Goal: Information Seeking & Learning: Learn about a topic

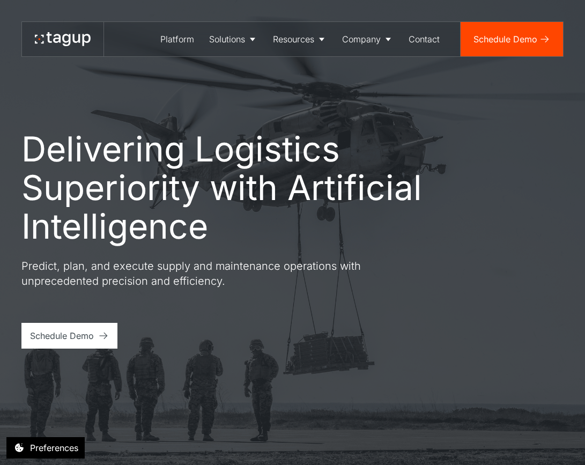
click at [454, 244] on h1 "Delivering Logistics Superiority with Artificial Intelligence" at bounding box center [246, 188] width 451 height 116
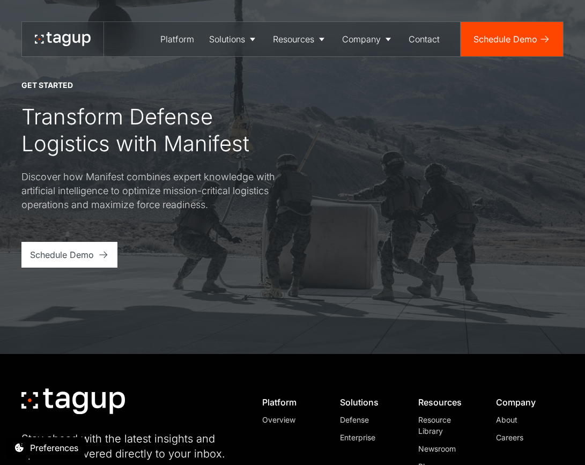
scroll to position [4056, 0]
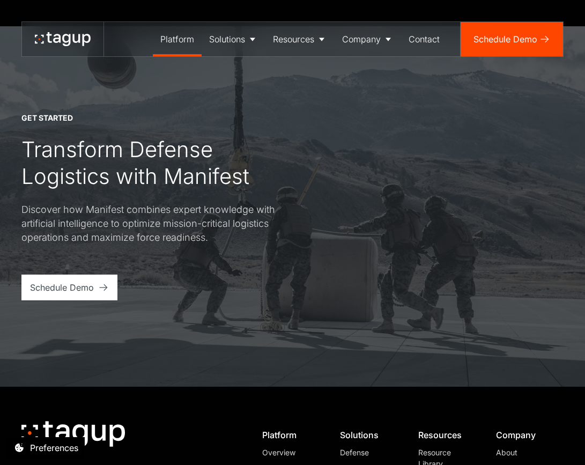
click at [180, 36] on div "Platform" at bounding box center [177, 39] width 34 height 13
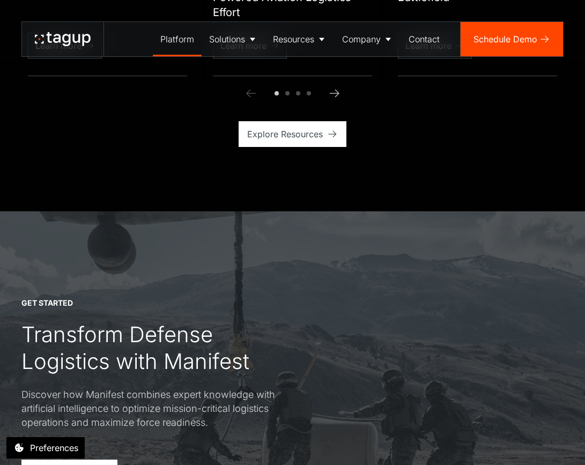
scroll to position [2949, 0]
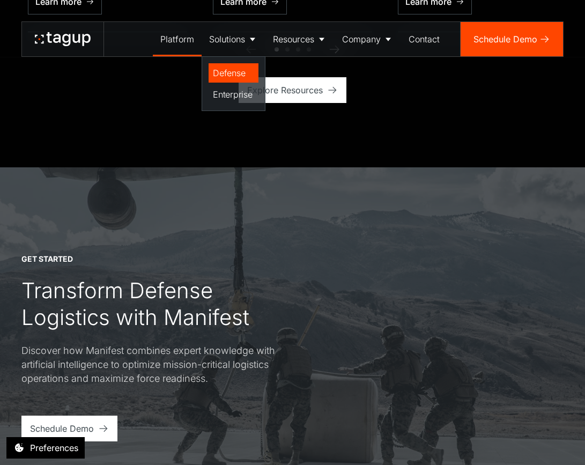
click at [226, 76] on div "Defense" at bounding box center [233, 73] width 41 height 13
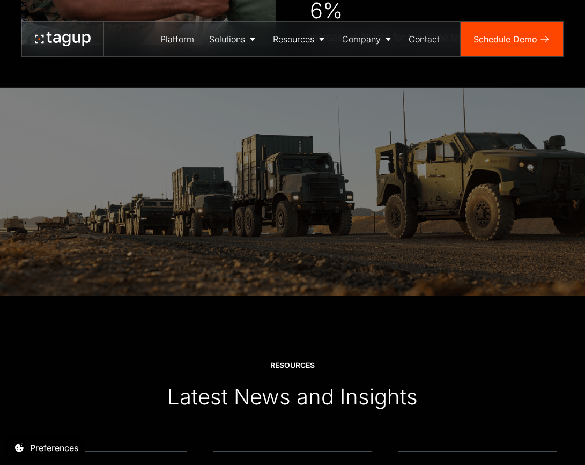
scroll to position [2720, 0]
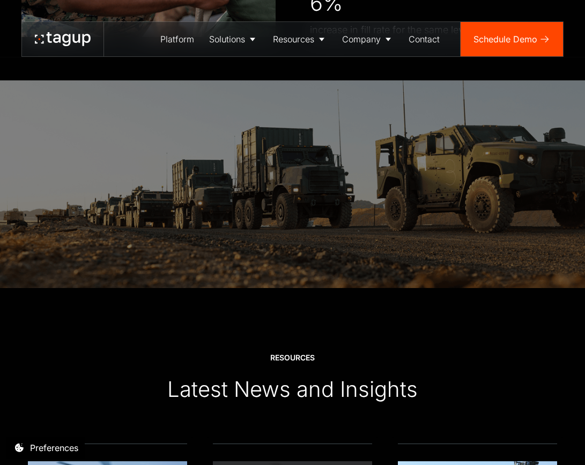
click at [372, 239] on img at bounding box center [292, 184] width 585 height 208
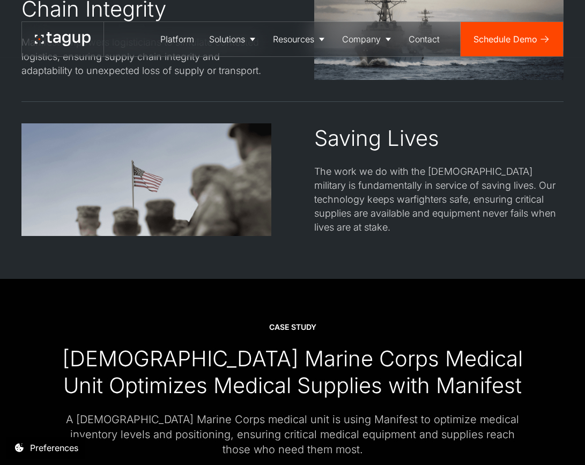
scroll to position [1447, 0]
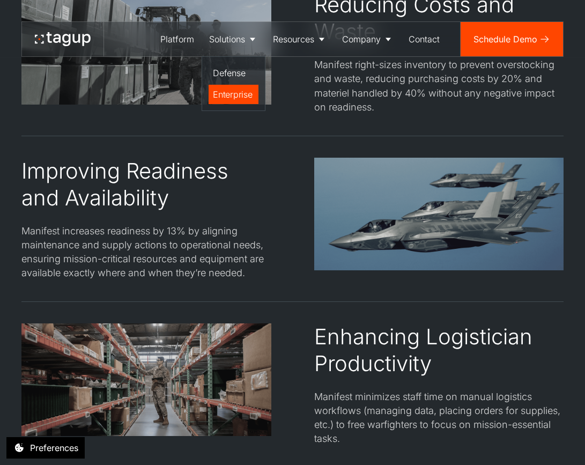
click at [231, 85] on link "Enterprise" at bounding box center [234, 94] width 50 height 19
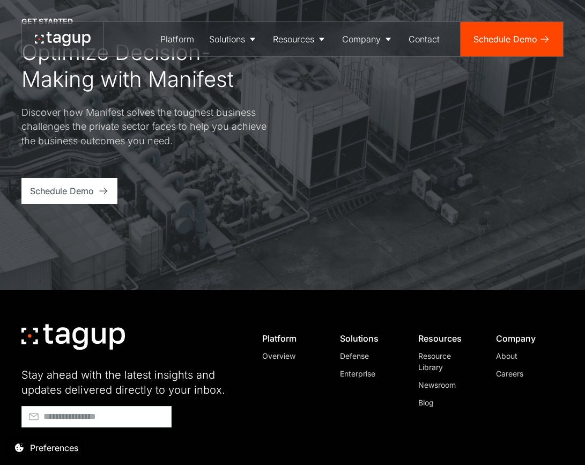
scroll to position [3048, 0]
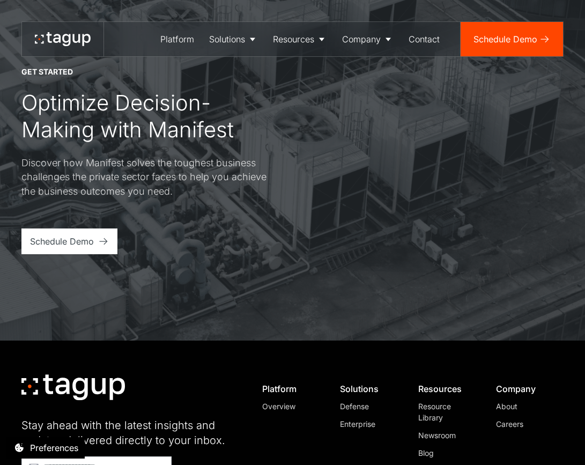
click at [84, 46] on div at bounding box center [63, 39] width 56 height 17
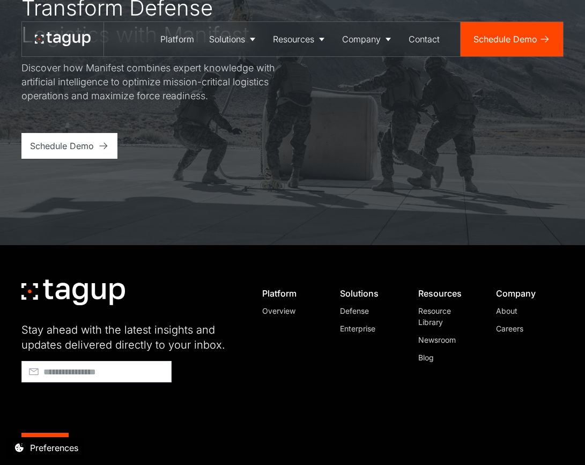
scroll to position [4246, 0]
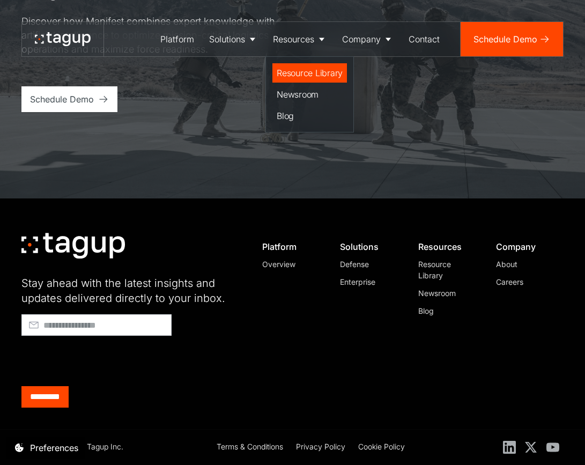
click at [297, 70] on div "Resource Library" at bounding box center [310, 73] width 66 height 13
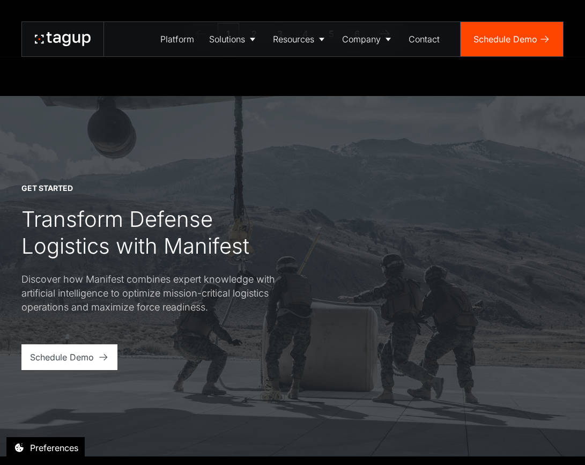
scroll to position [1305, 0]
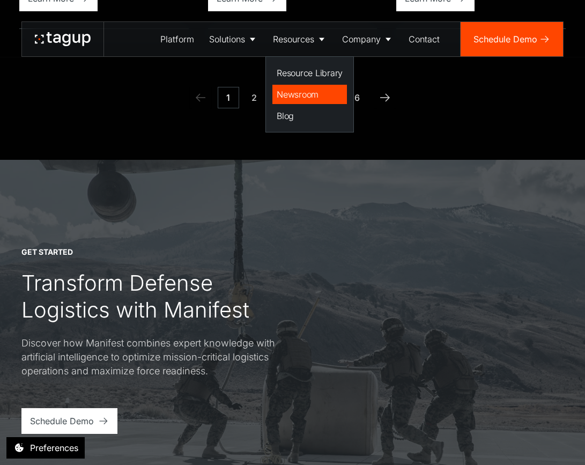
click at [304, 94] on div "Newsroom" at bounding box center [310, 94] width 66 height 13
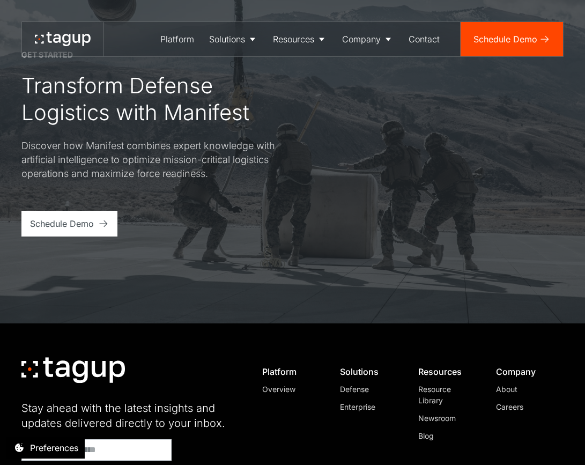
scroll to position [475, 0]
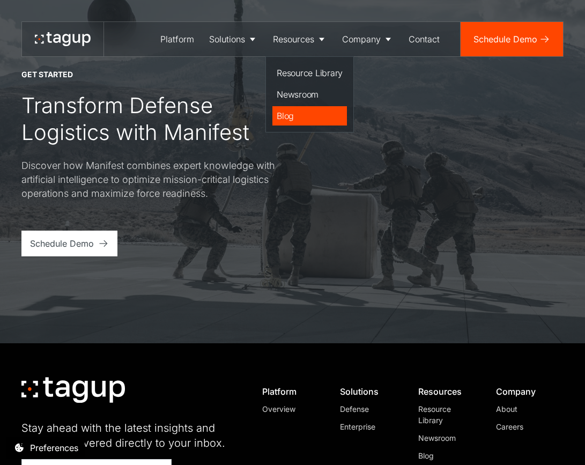
click at [289, 120] on div "Blog" at bounding box center [310, 115] width 66 height 13
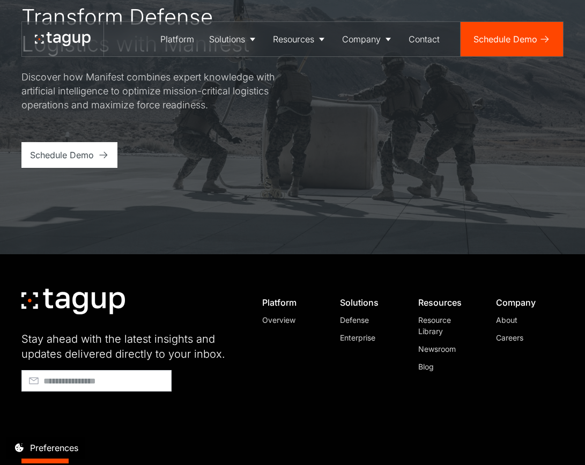
scroll to position [1697, 0]
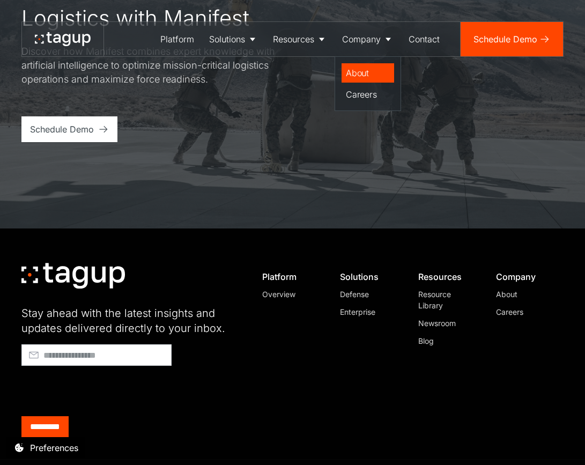
click at [359, 71] on div "About" at bounding box center [368, 73] width 44 height 13
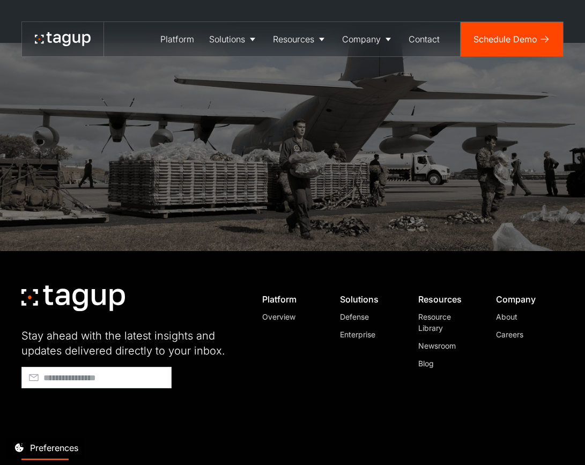
scroll to position [3086, 0]
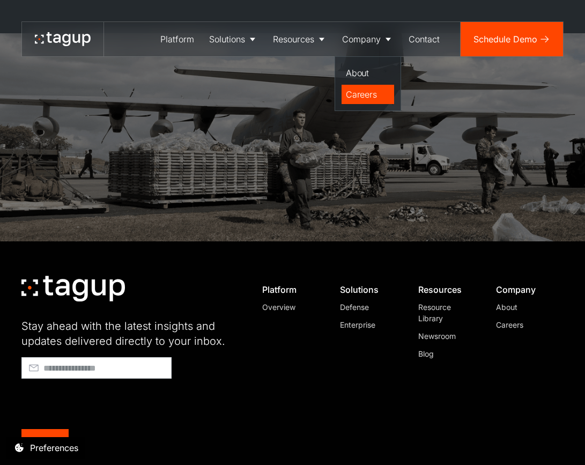
click at [371, 101] on link "Careers" at bounding box center [368, 94] width 53 height 19
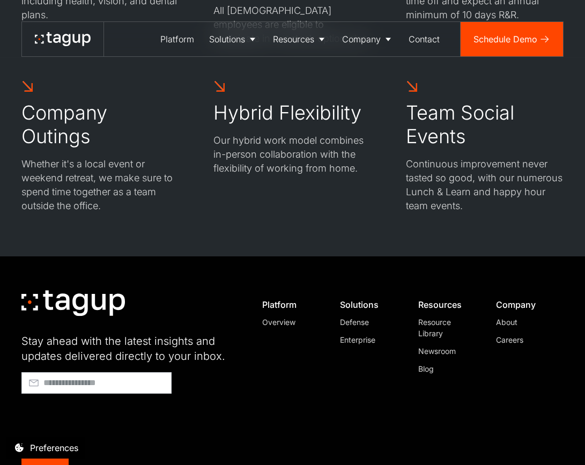
scroll to position [996, 0]
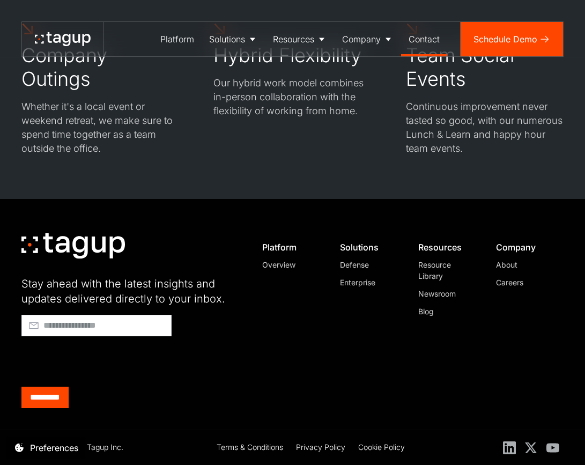
click at [433, 34] on div "Contact" at bounding box center [424, 39] width 31 height 13
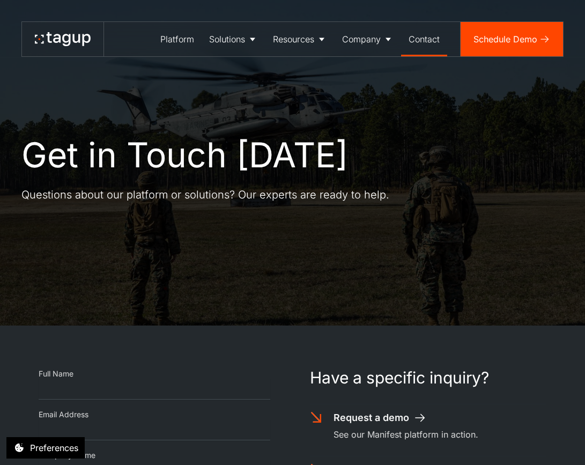
click at [66, 42] on icon at bounding box center [66, 40] width 8 height 12
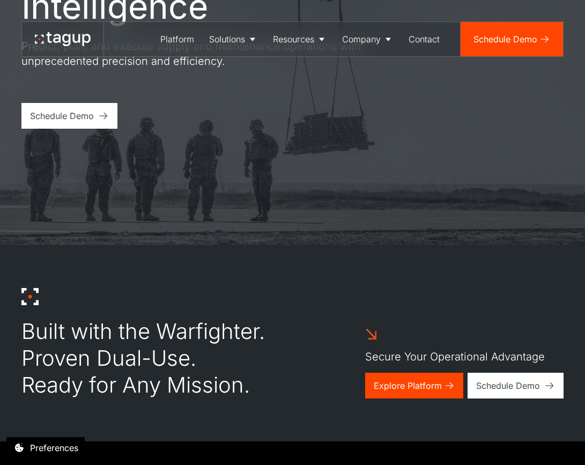
scroll to position [252, 0]
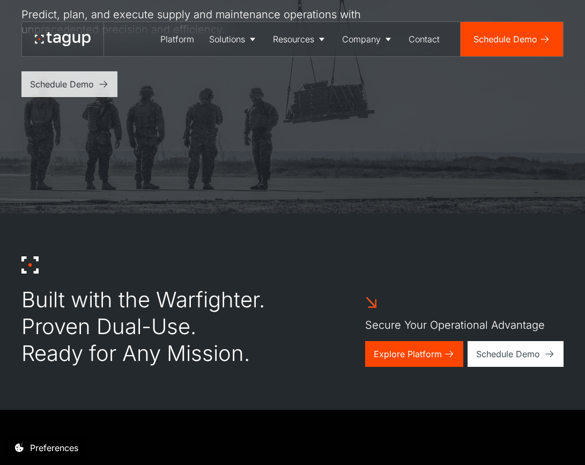
click at [68, 89] on div "Schedule Demo" at bounding box center [62, 84] width 64 height 13
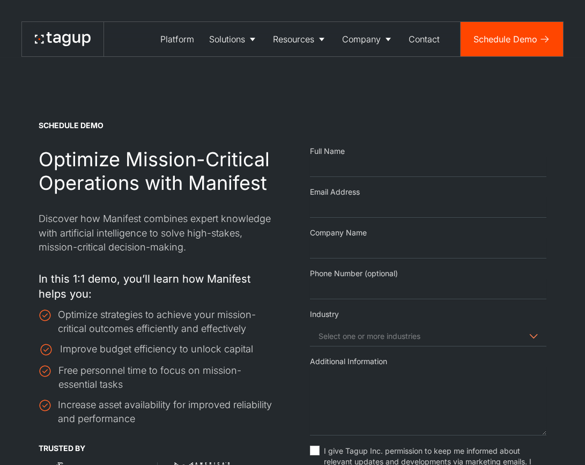
select select "Email Form"
click at [62, 46] on div at bounding box center [63, 39] width 56 height 17
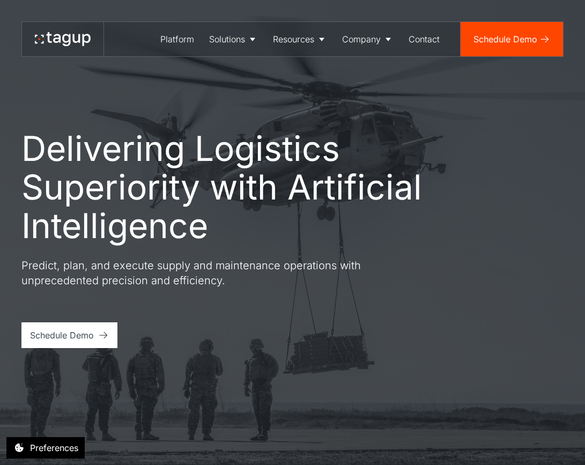
scroll to position [378, 0]
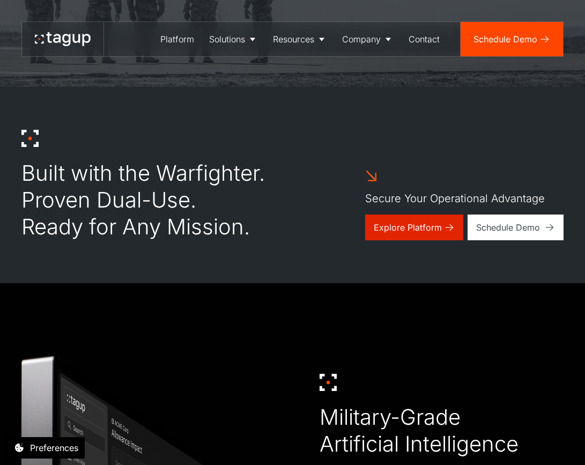
click at [385, 226] on div "Explore Platform" at bounding box center [408, 227] width 68 height 13
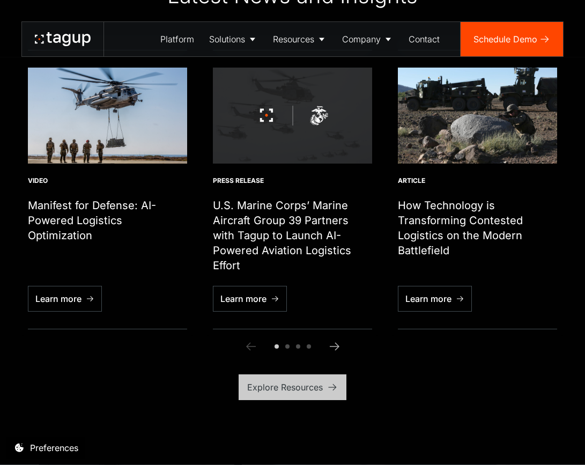
scroll to position [3617, 0]
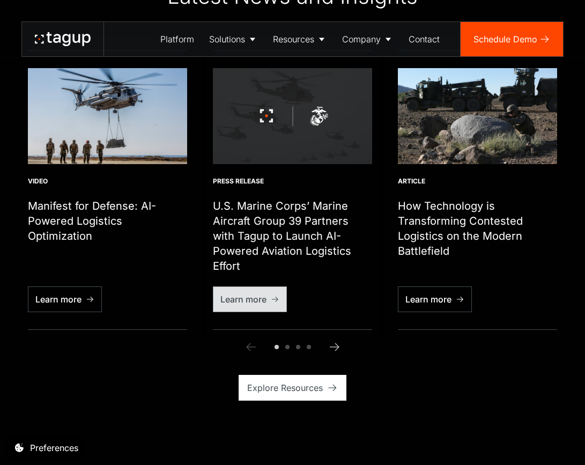
click at [247, 302] on div "Learn more" at bounding box center [243, 299] width 46 height 13
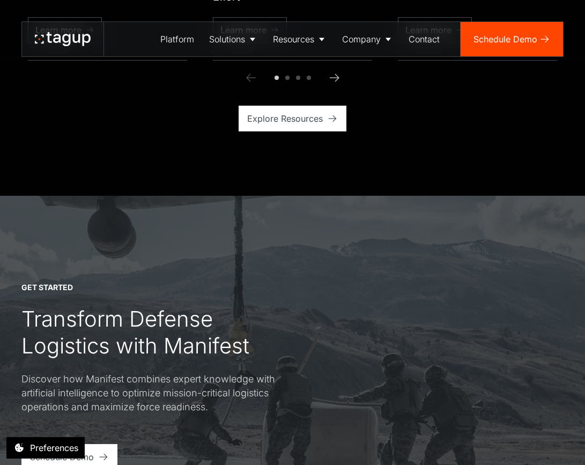
scroll to position [3480, 0]
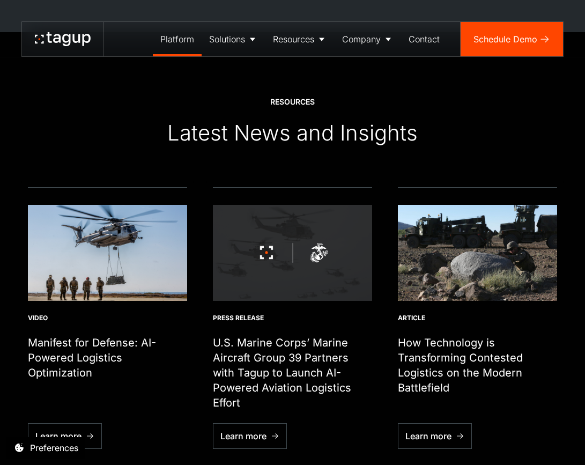
click at [179, 28] on link "Platform" at bounding box center [177, 39] width 49 height 34
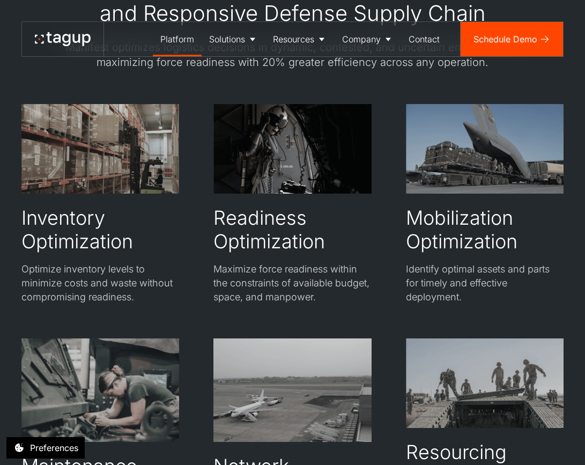
scroll to position [2137, 0]
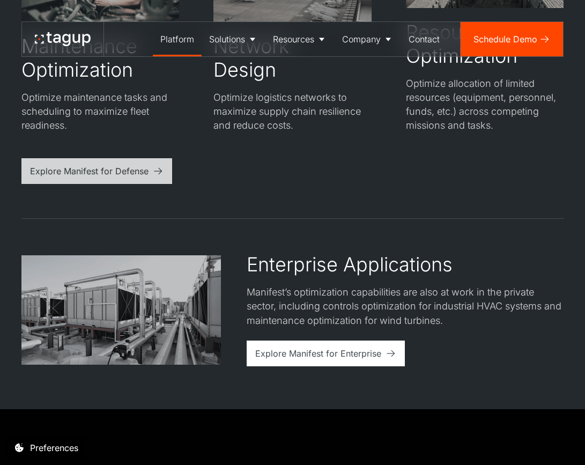
click at [148, 175] on link "Explore Manifest for Defense" at bounding box center [96, 171] width 151 height 26
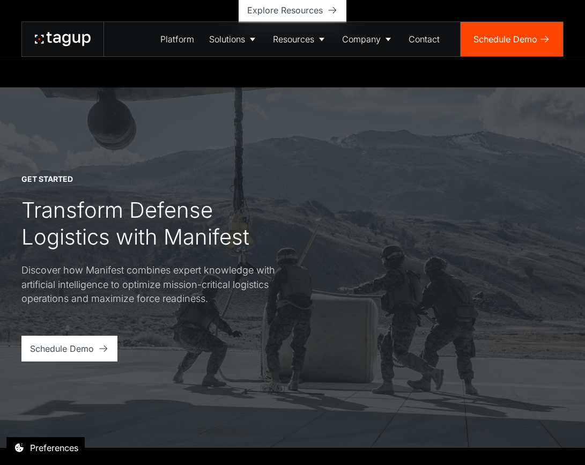
scroll to position [3328, 0]
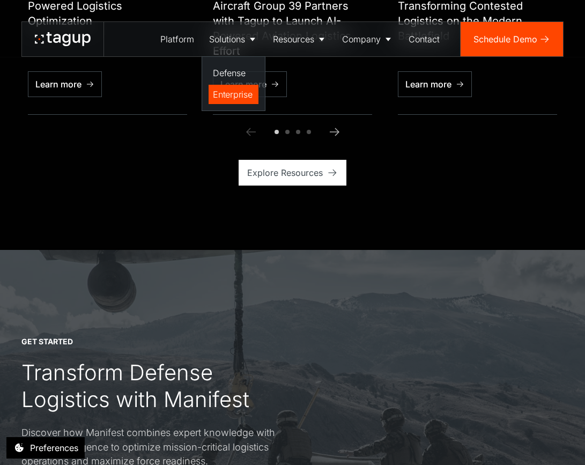
click at [244, 95] on div "Enterprise" at bounding box center [233, 94] width 41 height 13
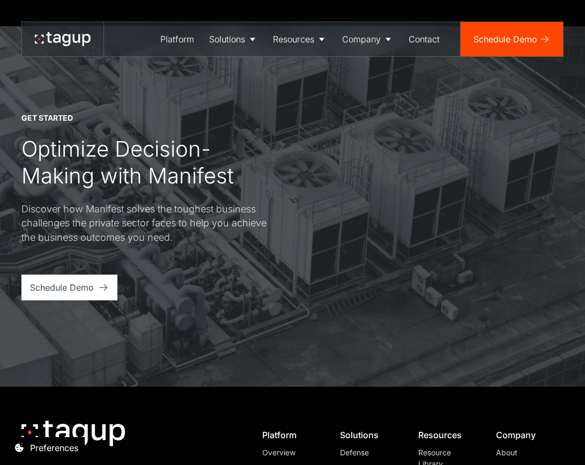
scroll to position [3175, 0]
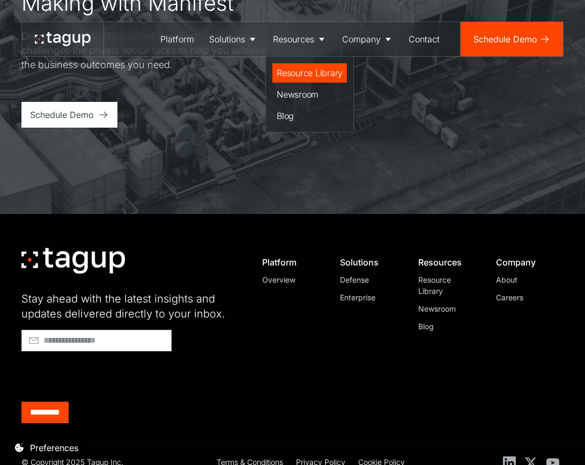
click at [289, 71] on div "Resource Library" at bounding box center [310, 73] width 66 height 13
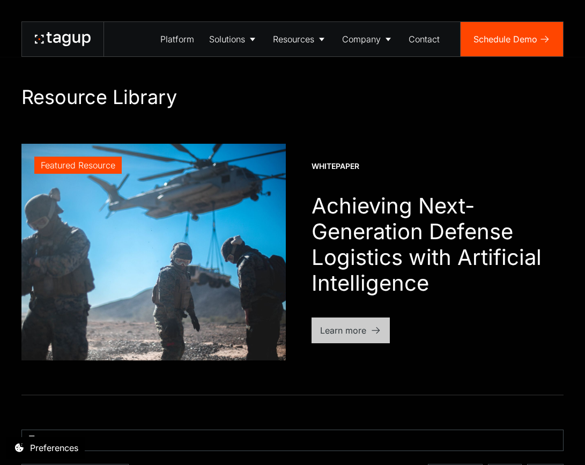
click at [337, 332] on div "Learn more" at bounding box center [343, 330] width 46 height 13
click at [355, 335] on div "Learn more" at bounding box center [343, 330] width 46 height 13
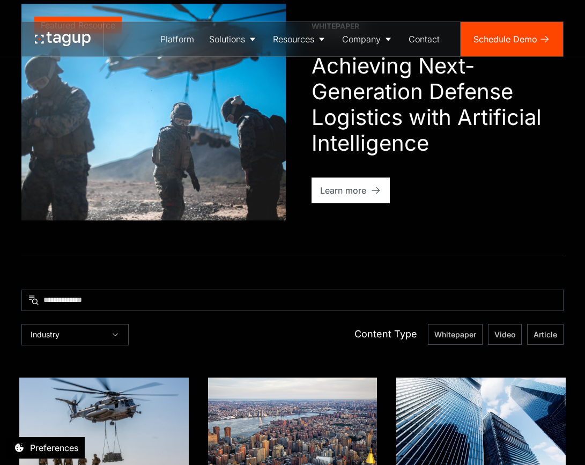
scroll to position [334, 0]
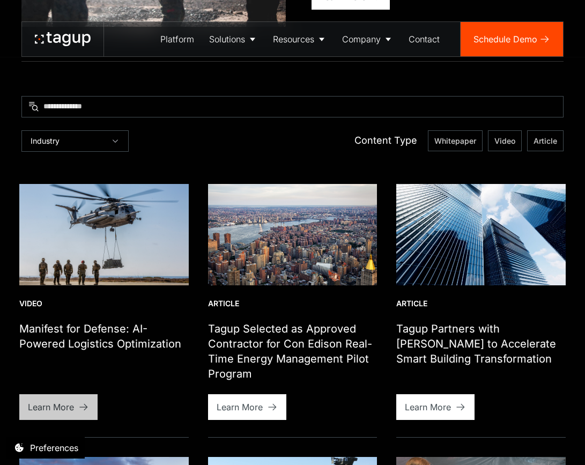
click at [78, 409] on link "Learn More" at bounding box center [58, 407] width 78 height 26
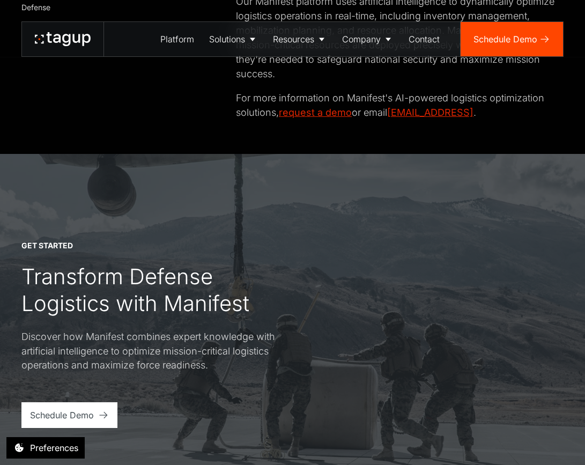
scroll to position [848, 0]
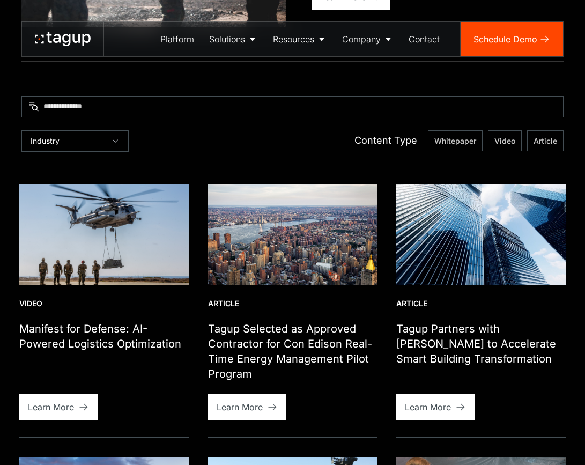
scroll to position [334, 0]
click at [263, 409] on link "Learn More" at bounding box center [247, 407] width 78 height 26
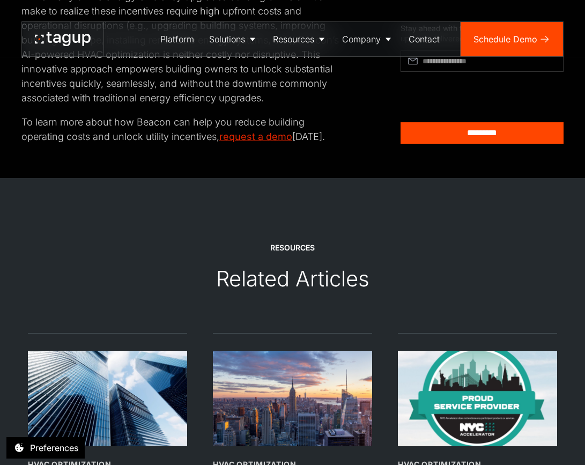
scroll to position [2637, 0]
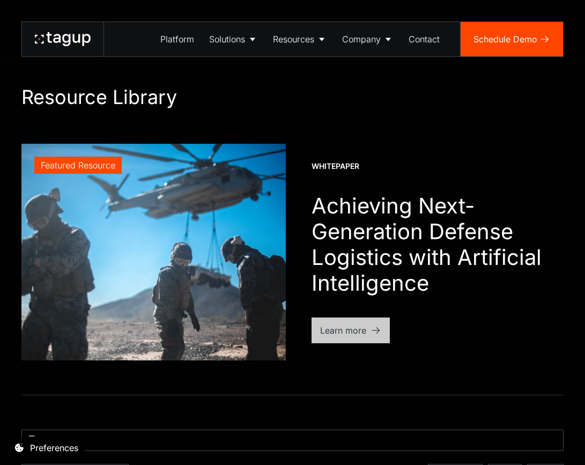
click at [322, 327] on div "Learn more" at bounding box center [343, 330] width 46 height 13
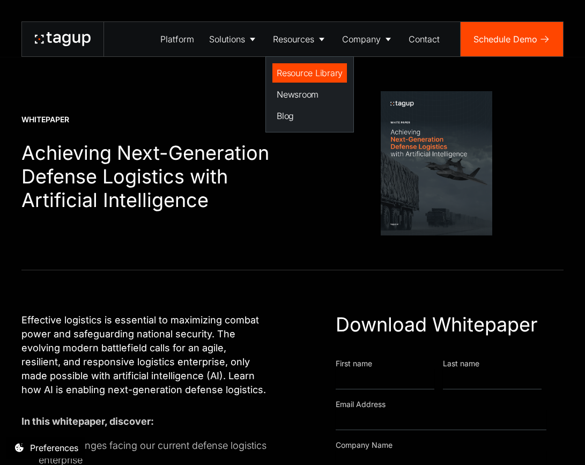
click at [287, 67] on div "Resource Library" at bounding box center [310, 73] width 66 height 13
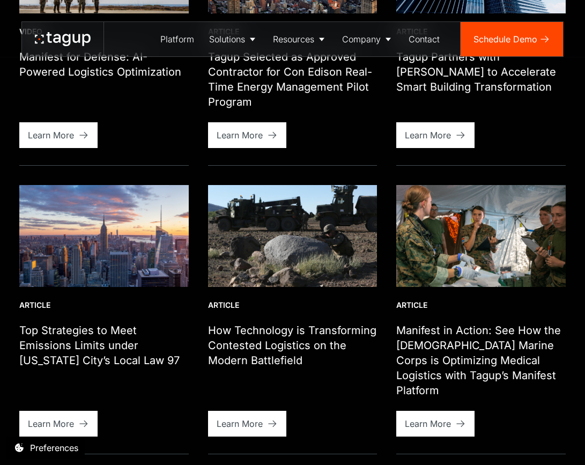
scroll to position [488, 0]
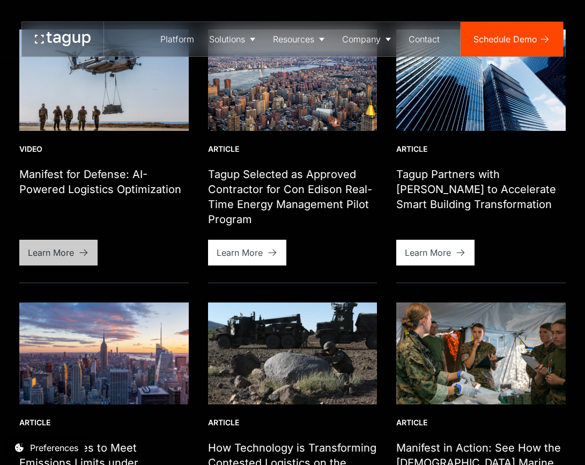
click at [68, 252] on div "Learn More" at bounding box center [51, 252] width 46 height 13
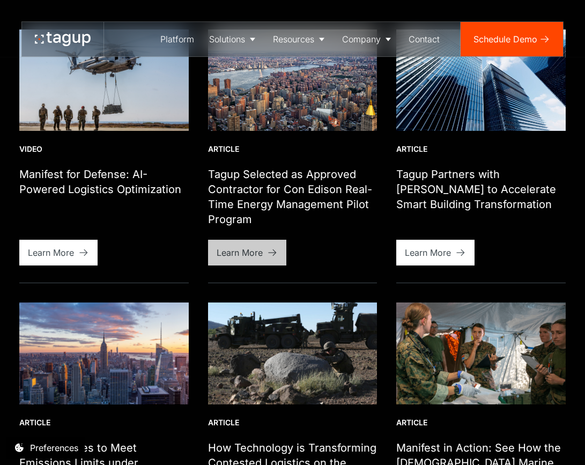
click at [258, 254] on div "Learn More" at bounding box center [240, 252] width 46 height 13
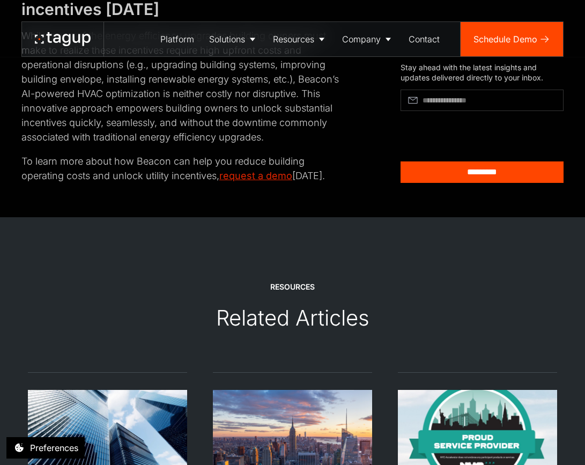
scroll to position [2369, 0]
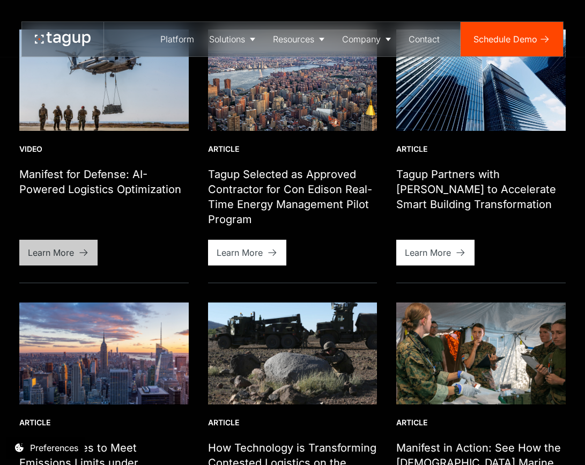
click at [43, 250] on div "Learn More" at bounding box center [51, 252] width 46 height 13
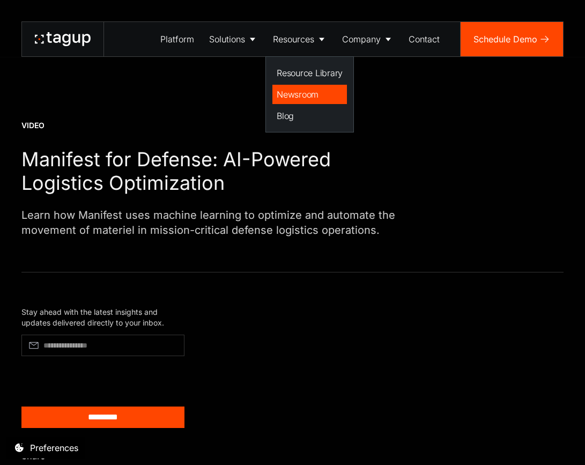
click at [312, 95] on div "Newsroom" at bounding box center [310, 94] width 66 height 13
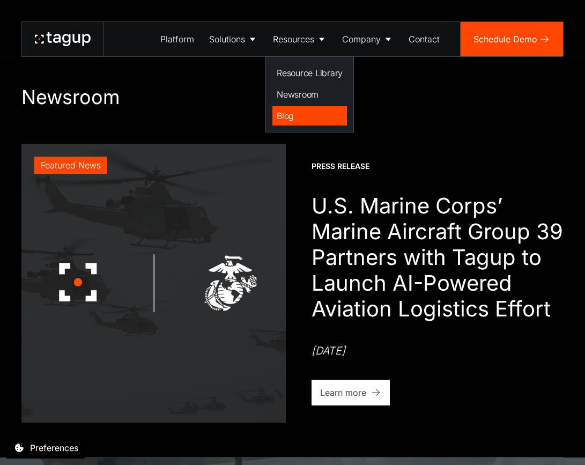
click at [300, 121] on div "Blog" at bounding box center [310, 115] width 66 height 13
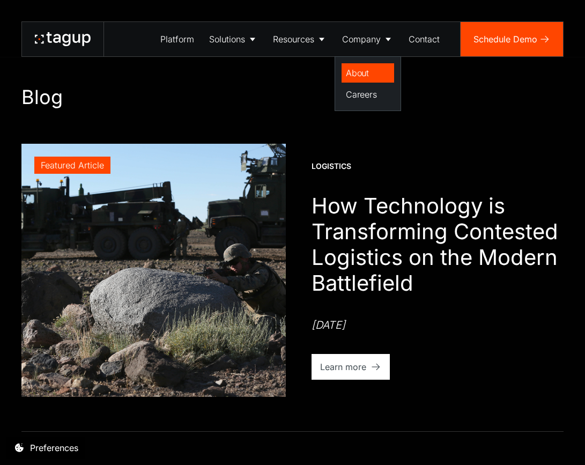
click at [355, 65] on link "About" at bounding box center [368, 72] width 53 height 19
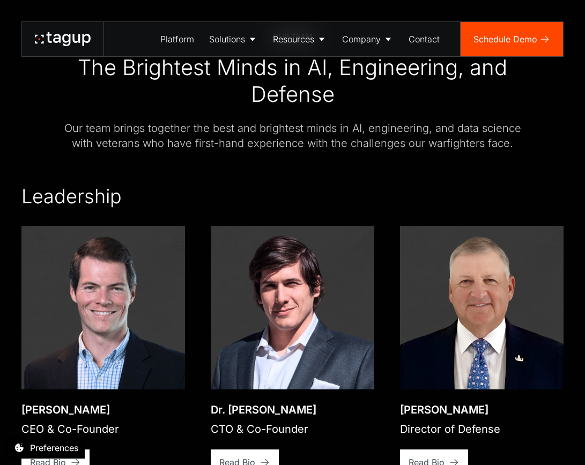
scroll to position [1555, 0]
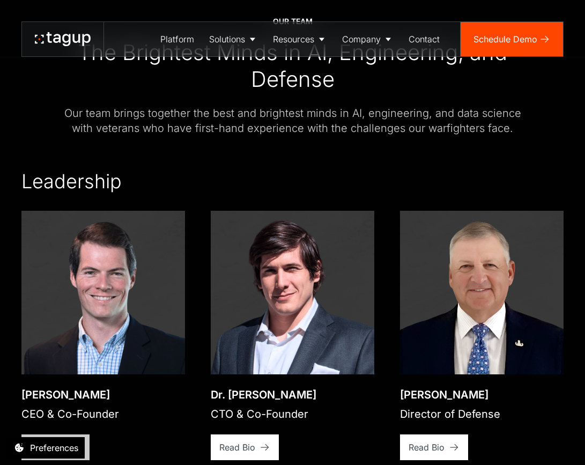
click at [62, 435] on link "Read Bio" at bounding box center [55, 448] width 68 height 26
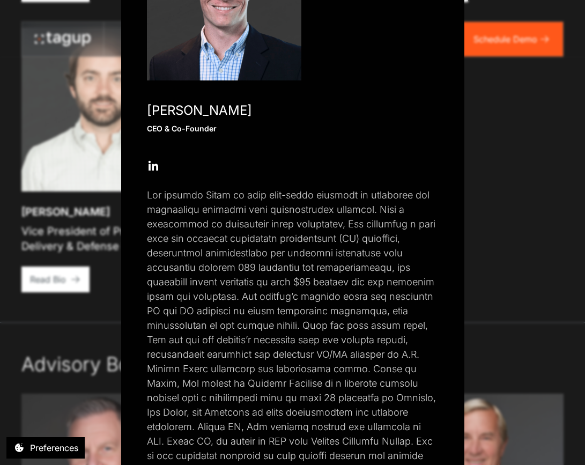
scroll to position [116, 0]
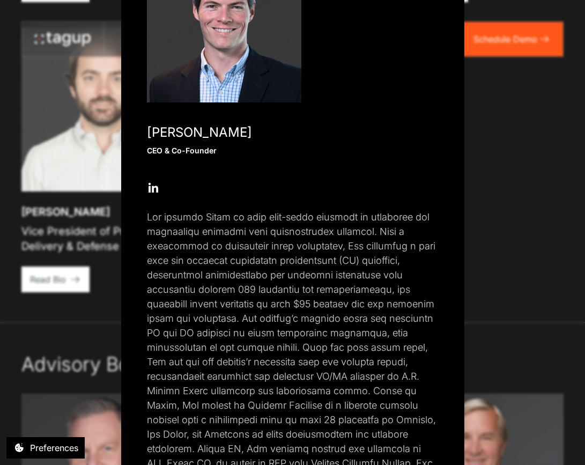
click at [507, 307] on div "Close popup Jon Garrity CEO & Co-Founder Open Open Twitter profile Send Email O…" at bounding box center [292, 232] width 585 height 465
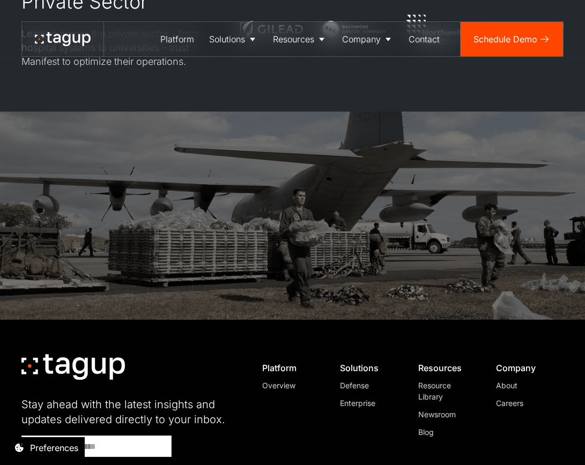
scroll to position [3086, 0]
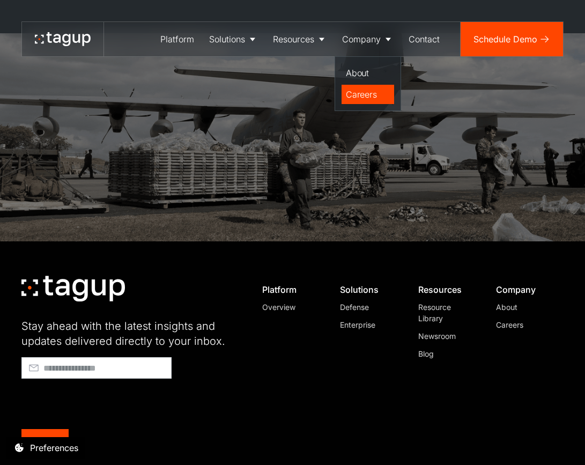
click at [363, 88] on div "Careers" at bounding box center [368, 94] width 44 height 13
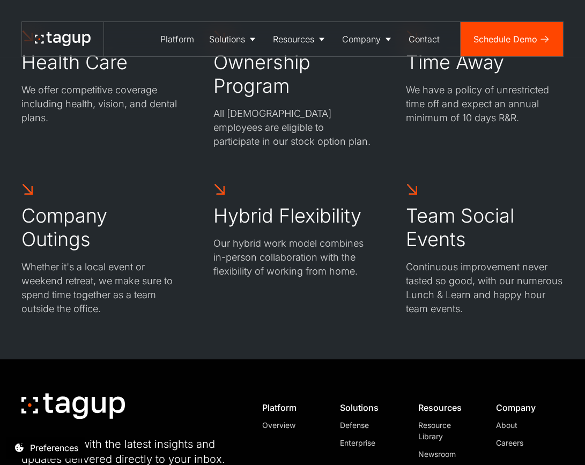
scroll to position [996, 0]
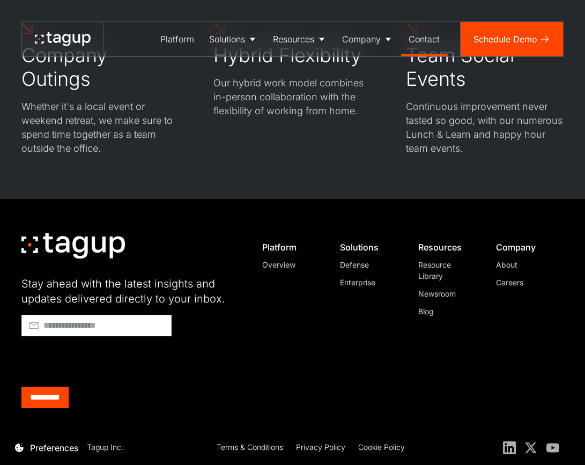
click at [432, 41] on div "Contact" at bounding box center [424, 39] width 31 height 13
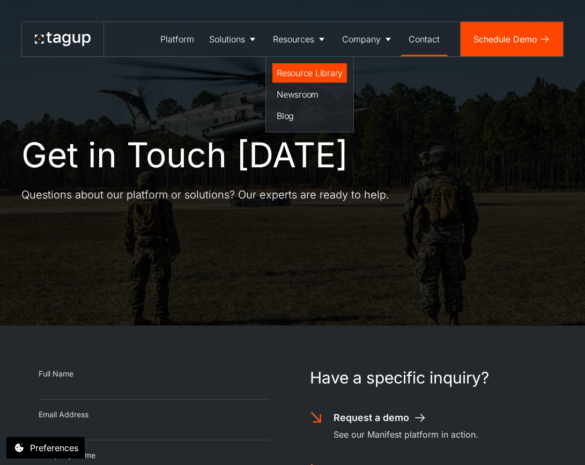
click at [293, 68] on div "Resource Library" at bounding box center [310, 73] width 66 height 13
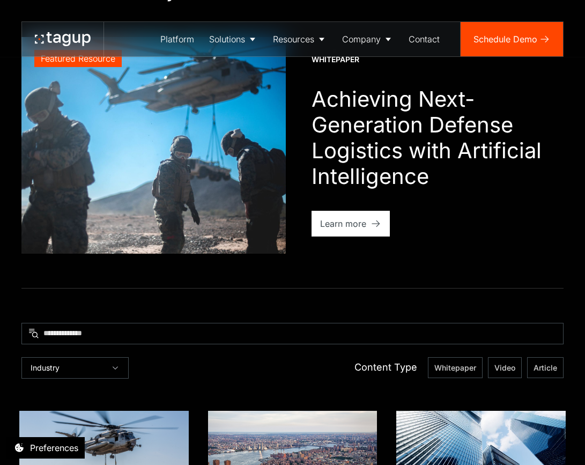
scroll to position [452, 0]
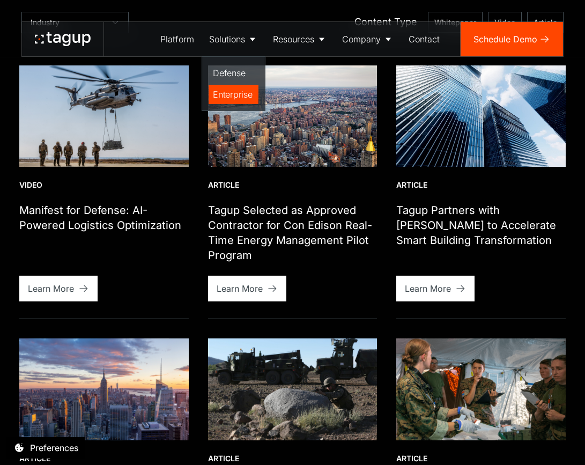
click at [224, 94] on div "Enterprise" at bounding box center [233, 94] width 41 height 13
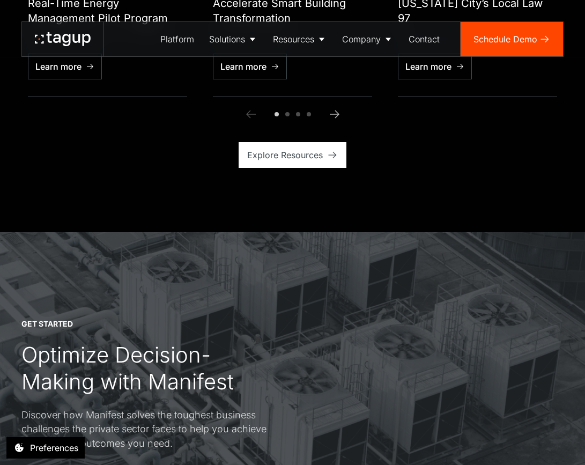
scroll to position [2733, 0]
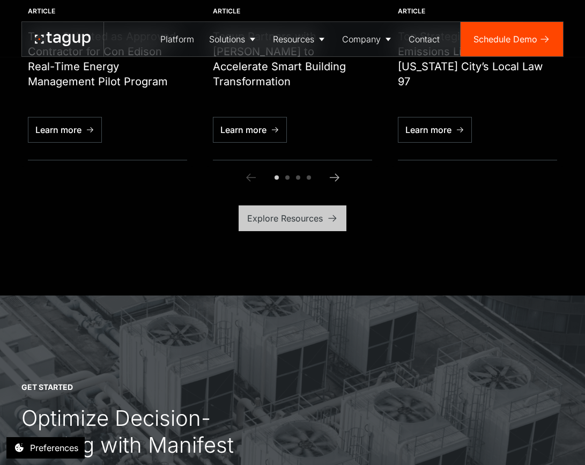
click at [293, 212] on div "Explore Resources" at bounding box center [285, 218] width 76 height 13
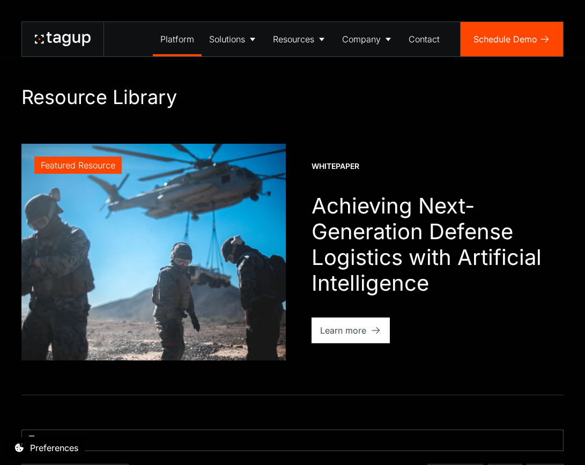
click at [163, 42] on div "Platform" at bounding box center [177, 39] width 34 height 13
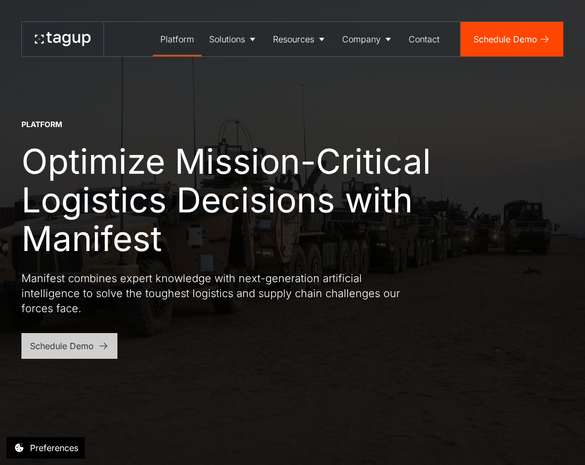
click at [109, 351] on link "Schedule Demo" at bounding box center [69, 346] width 96 height 26
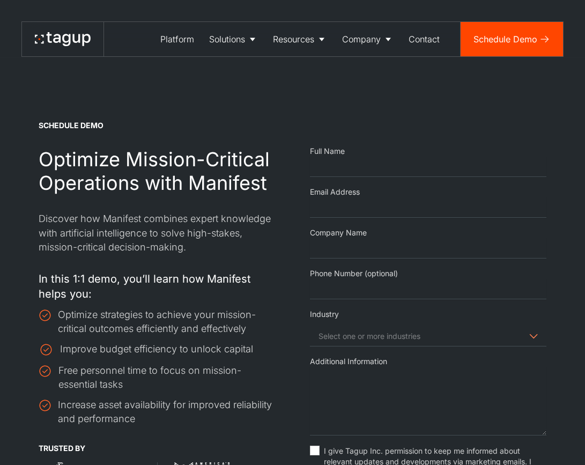
select select "Email Form"
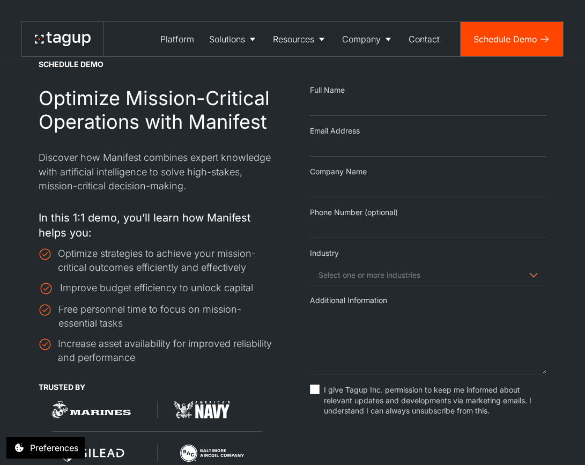
scroll to position [63, 0]
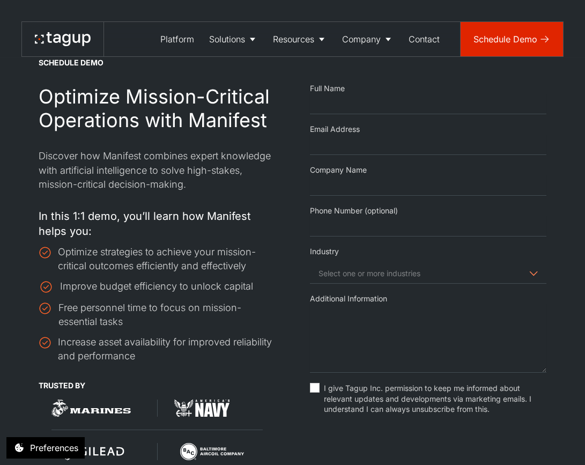
click at [554, 25] on link "Schedule Demo" at bounding box center [512, 39] width 102 height 34
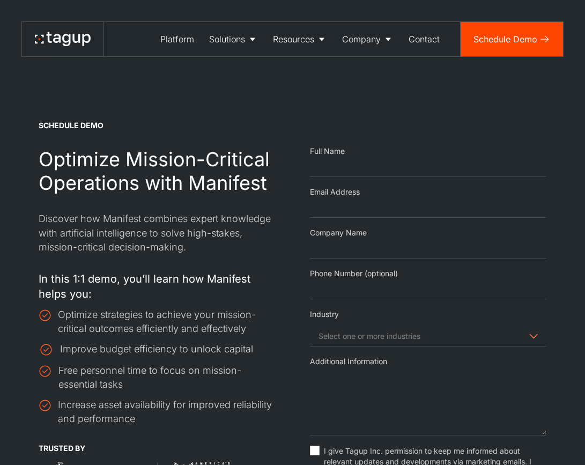
select select "Email Form"
